Goal: Task Accomplishment & Management: Manage account settings

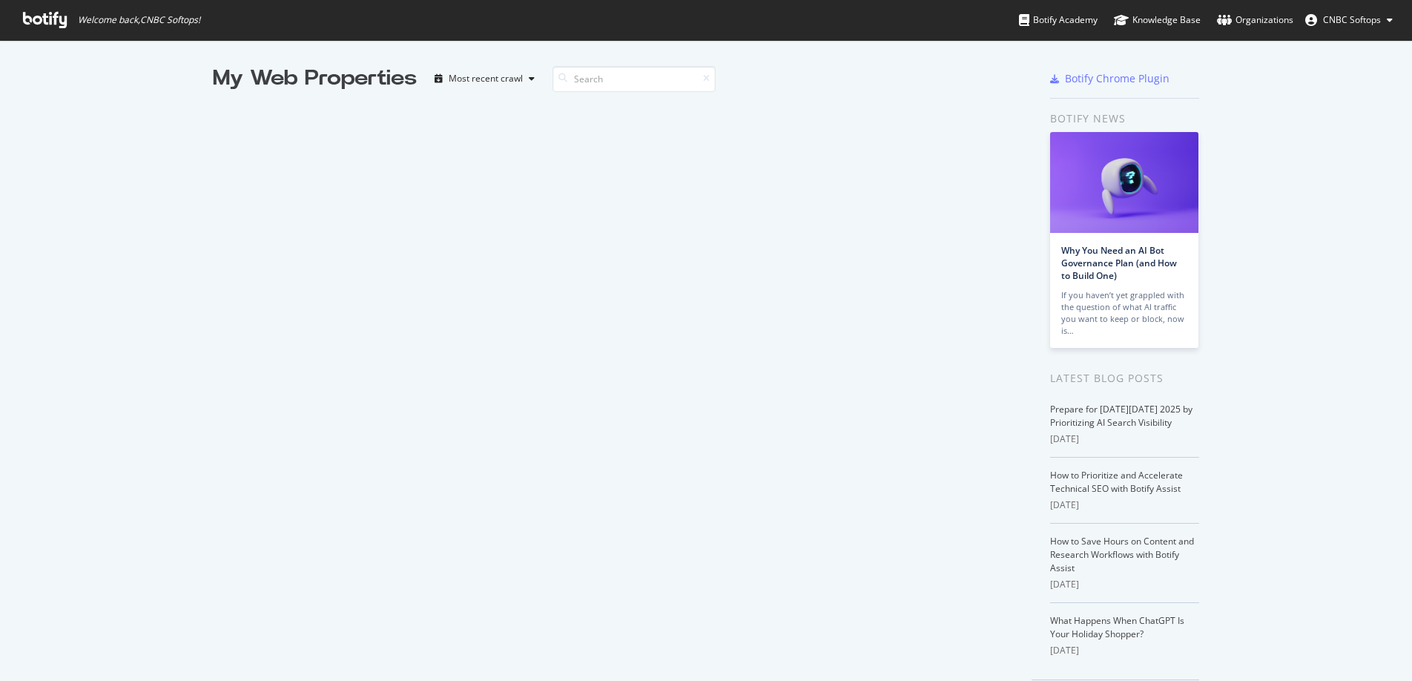
click at [1367, 14] on span "CNBC Softops" at bounding box center [1352, 19] width 58 height 13
click at [1265, 17] on div "Organizations" at bounding box center [1255, 20] width 76 height 15
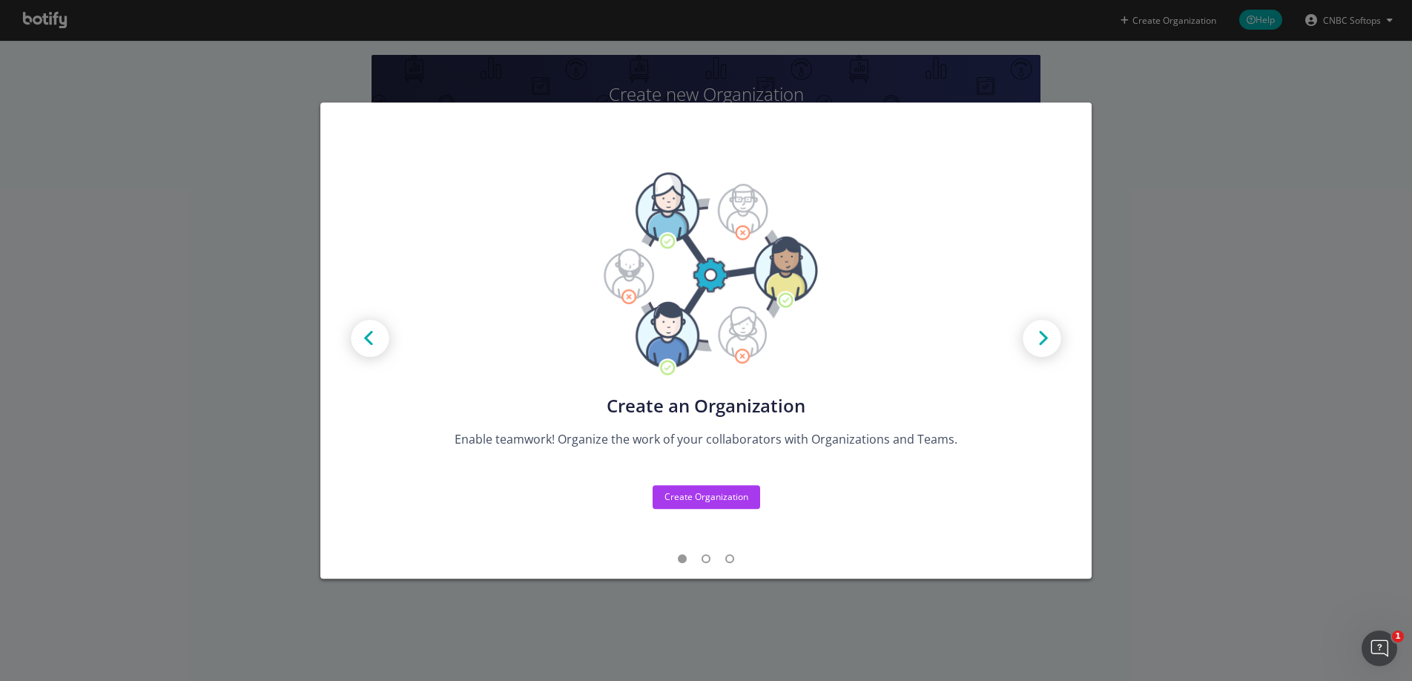
click at [1173, 164] on div "Create new Projects for your Teams Create the exact model that matches your Org…" at bounding box center [706, 340] width 1412 height 681
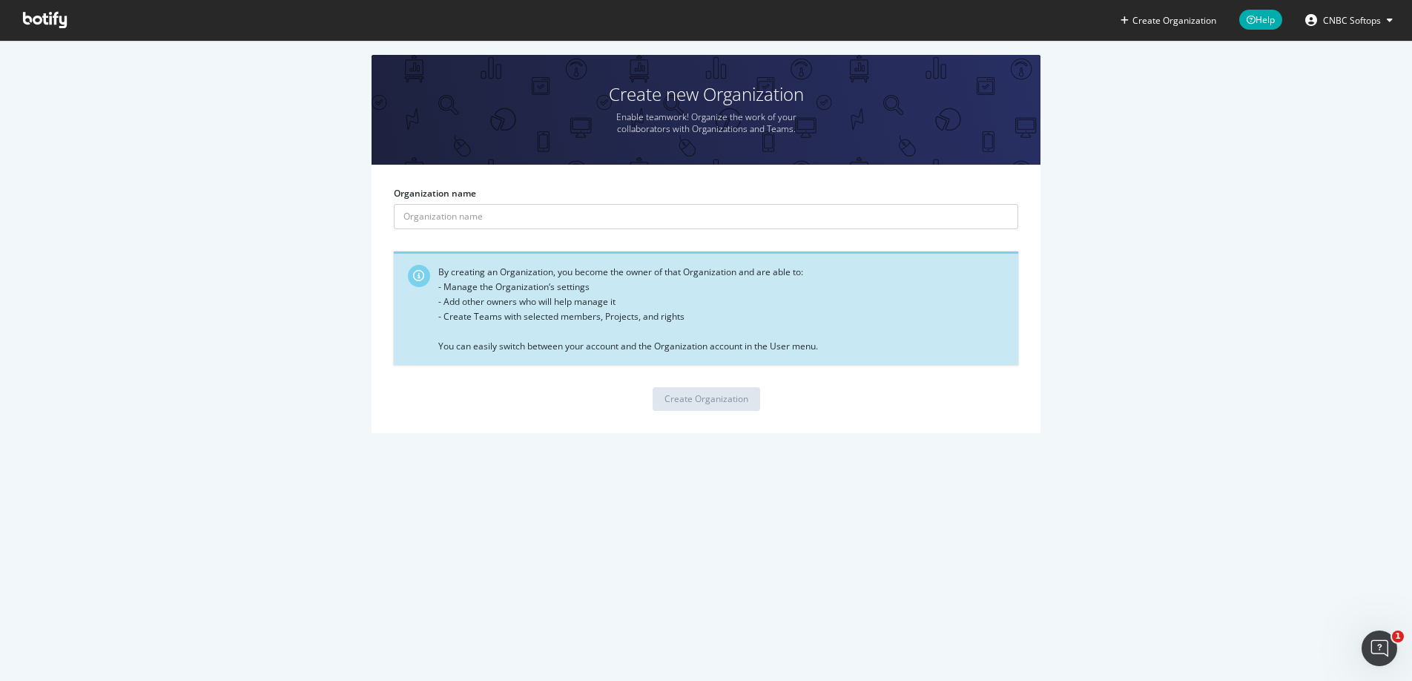
click at [1346, 21] on span "CNBC Softops" at bounding box center [1352, 20] width 58 height 13
click at [1129, 22] on button "Create Organization" at bounding box center [1168, 20] width 97 height 14
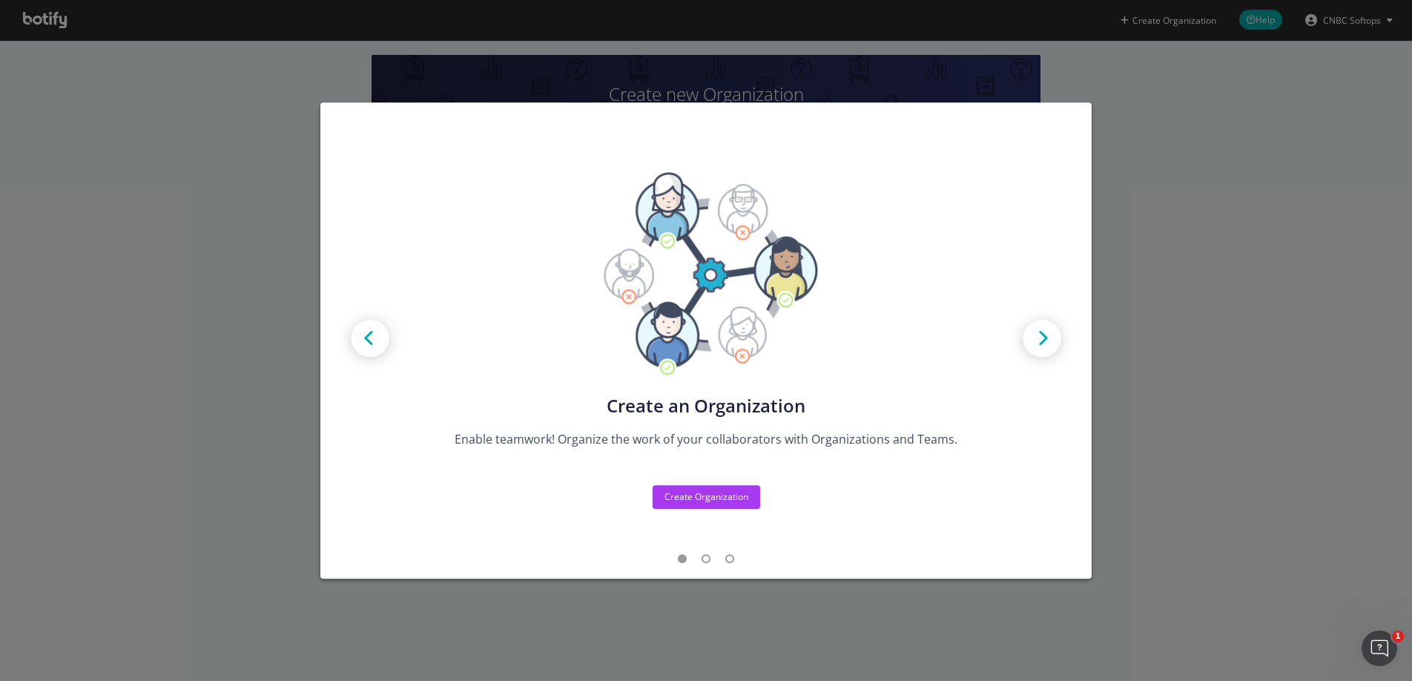
click at [1147, 191] on div "Create new Projects for your Teams Create the exact model that matches your Org…" at bounding box center [706, 340] width 1412 height 681
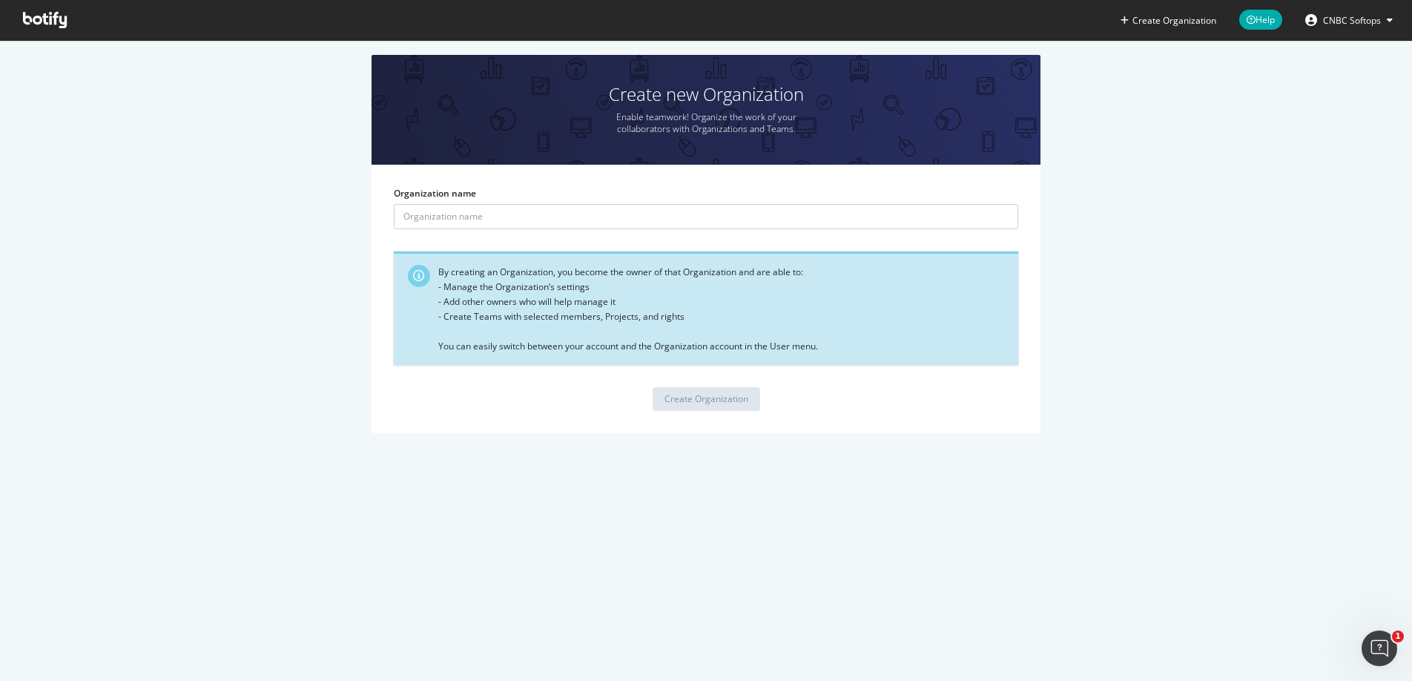
click at [519, 235] on form "Organization name By creating an Organization, you become the owner of that Org…" at bounding box center [706, 298] width 624 height 223
click at [512, 220] on input "Organization name" at bounding box center [706, 216] width 624 height 25
click at [311, 305] on div "Create new Organization Enable teamwork! Organize the work of your collaborator…" at bounding box center [705, 251] width 1367 height 393
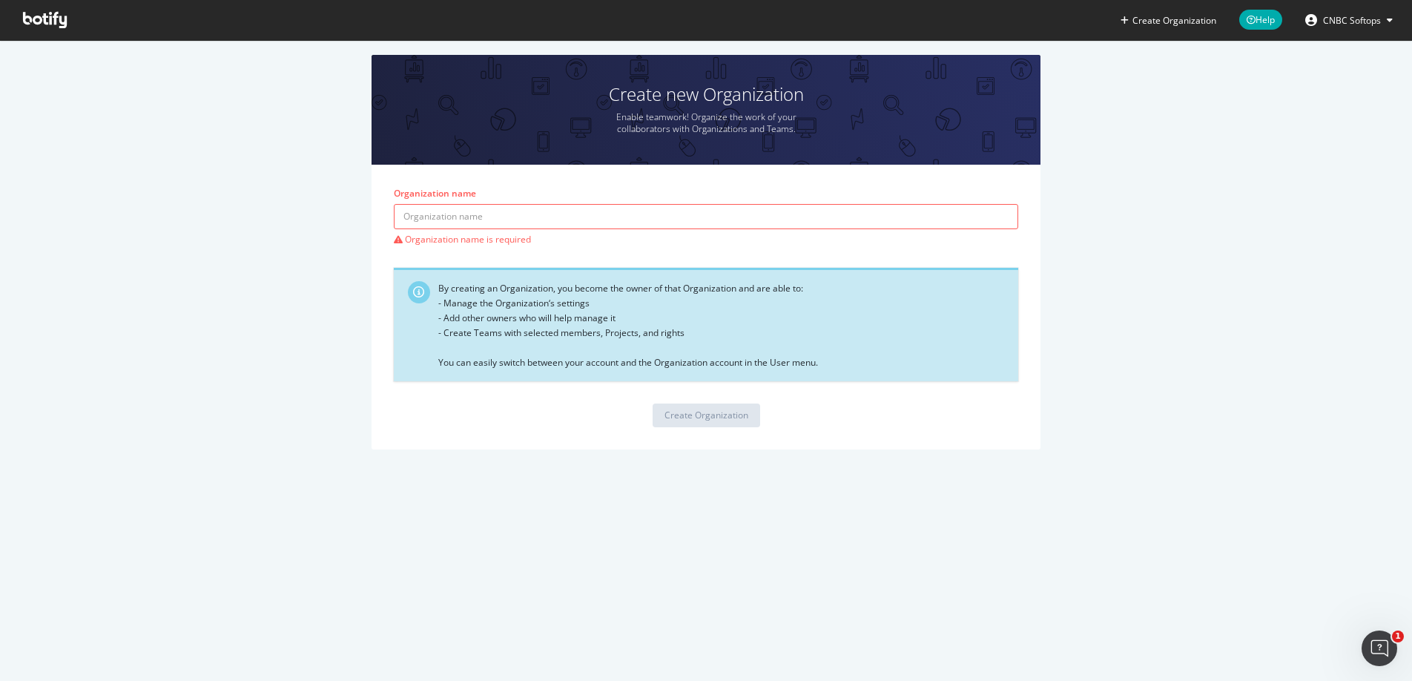
click at [217, 422] on div "Create new Organization Enable teamwork! Organize the work of your collaborator…" at bounding box center [705, 259] width 1367 height 409
click at [470, 204] on input "Organization name" at bounding box center [706, 216] width 624 height 25
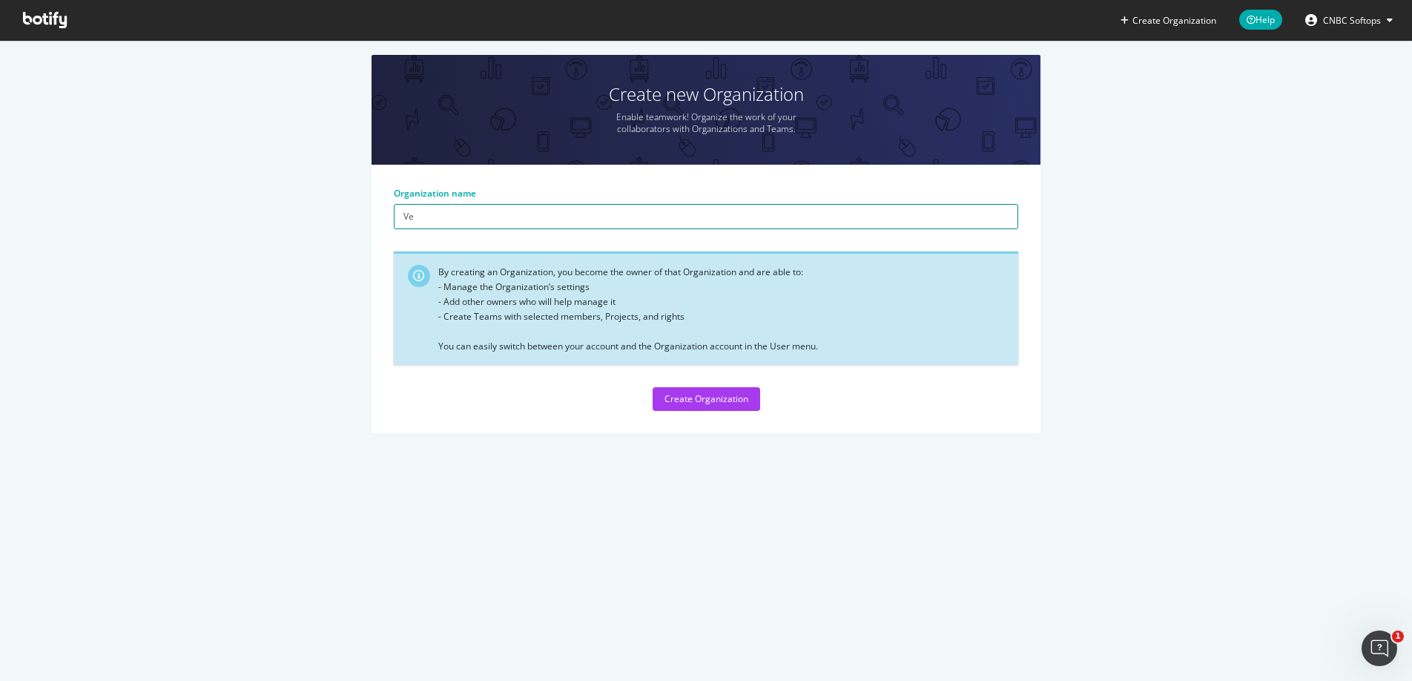
type input "V"
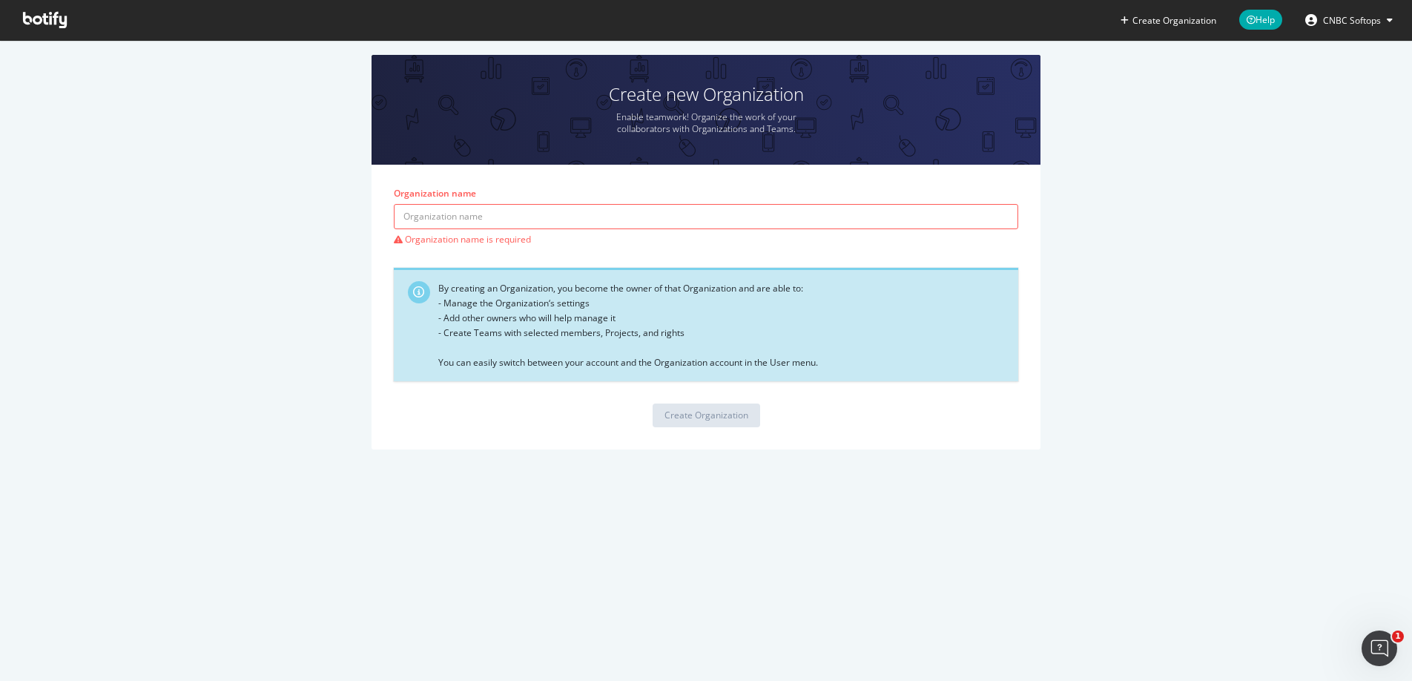
click at [39, 27] on icon at bounding box center [45, 20] width 44 height 16
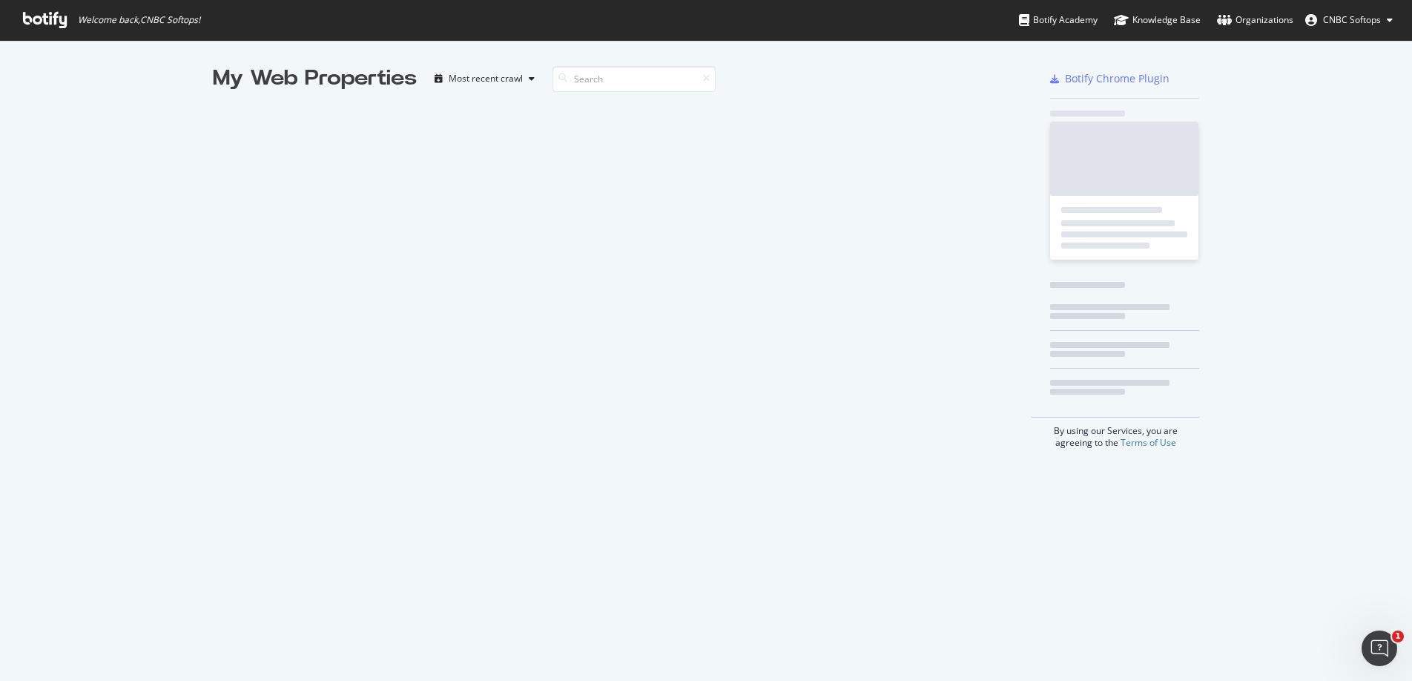
scroll to position [681, 1412]
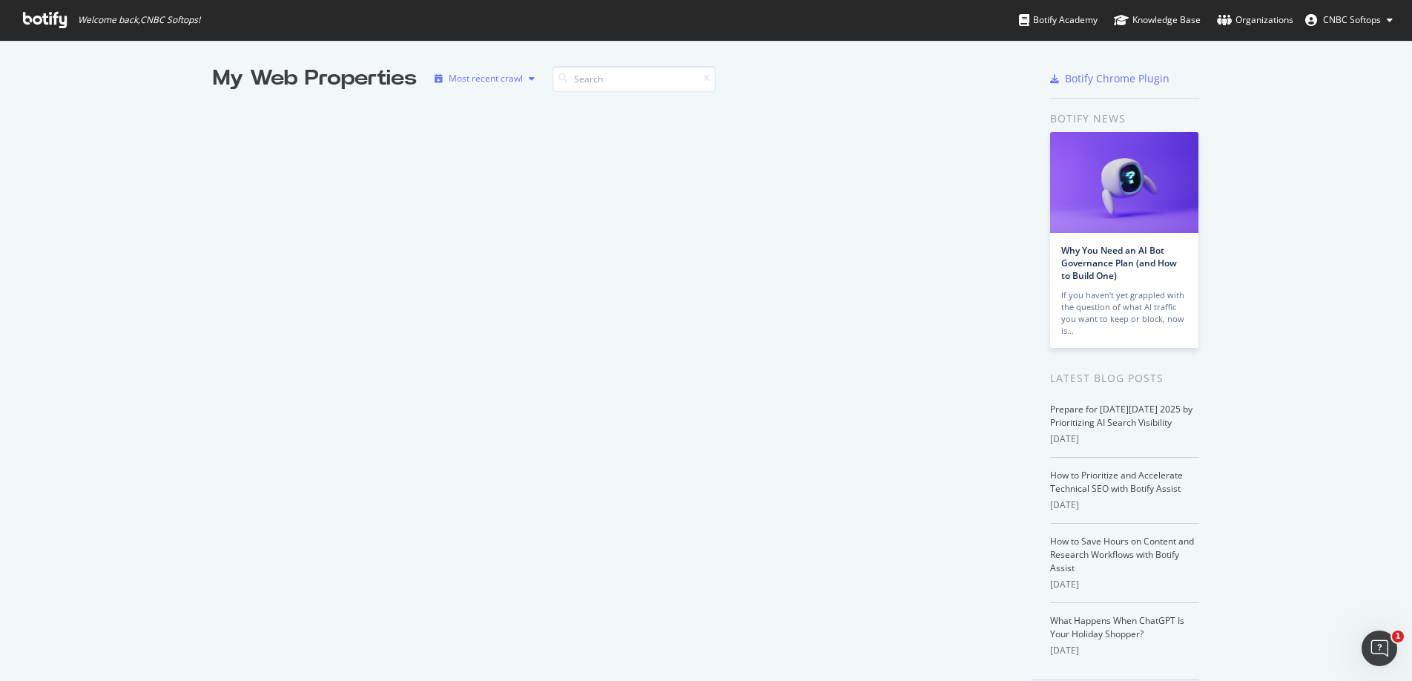
click at [532, 82] on icon "button" at bounding box center [532, 78] width 6 height 9
click at [312, 184] on div "My Web Properties Most recent crawl" at bounding box center [622, 387] width 819 height 647
click at [1387, 22] on icon at bounding box center [1390, 20] width 6 height 9
click at [1339, 50] on link "Edit Profile" at bounding box center [1339, 52] width 130 height 22
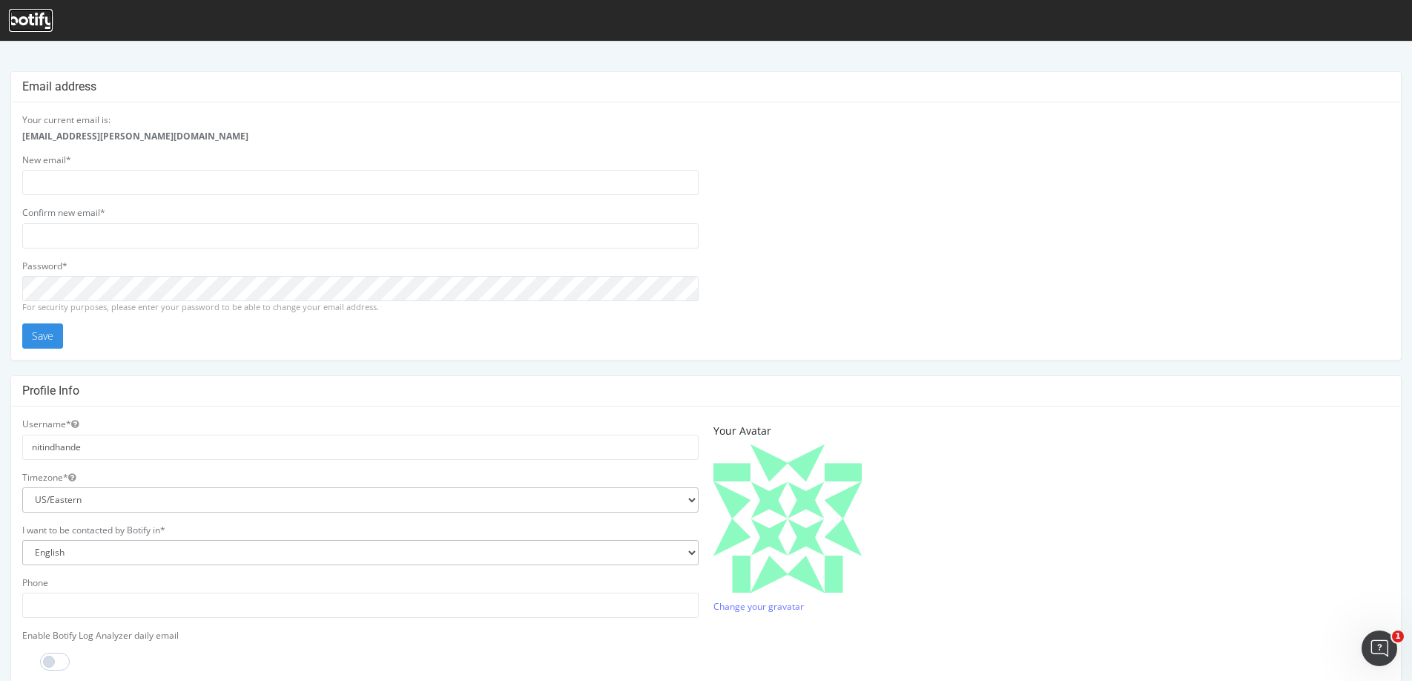
click at [27, 27] on icon at bounding box center [31, 21] width 44 height 16
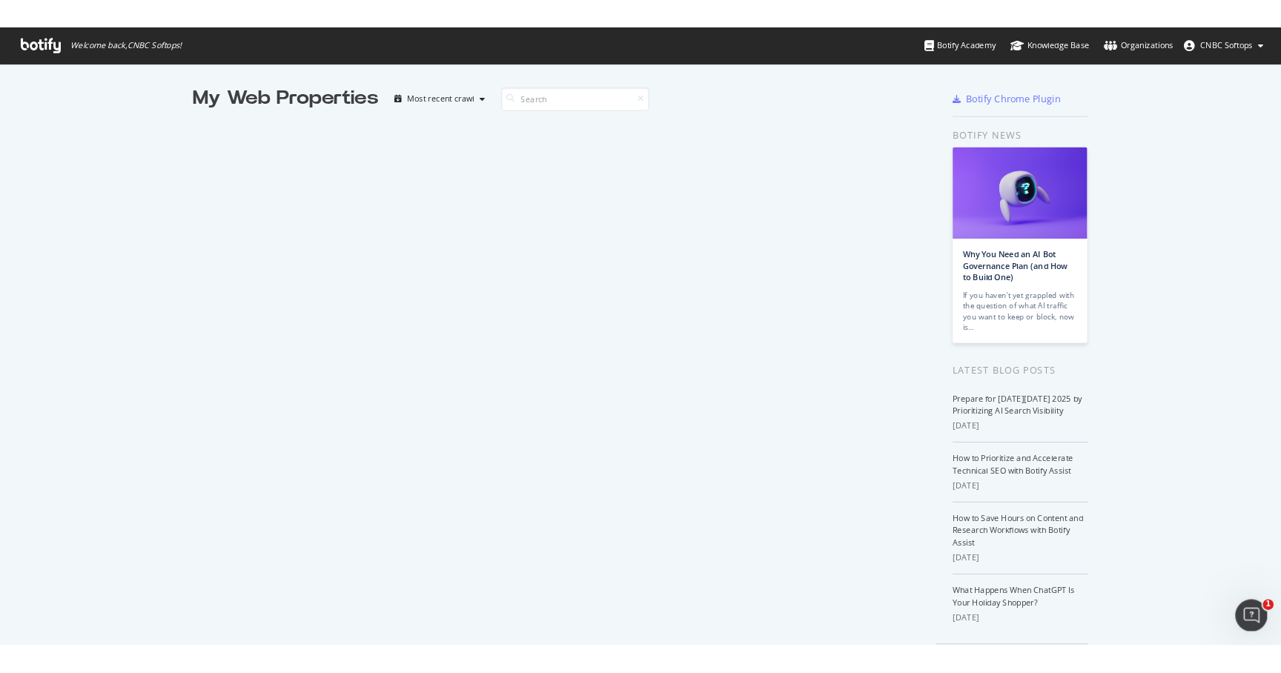
scroll to position [673, 1281]
